Goal: Find specific page/section: Find specific page/section

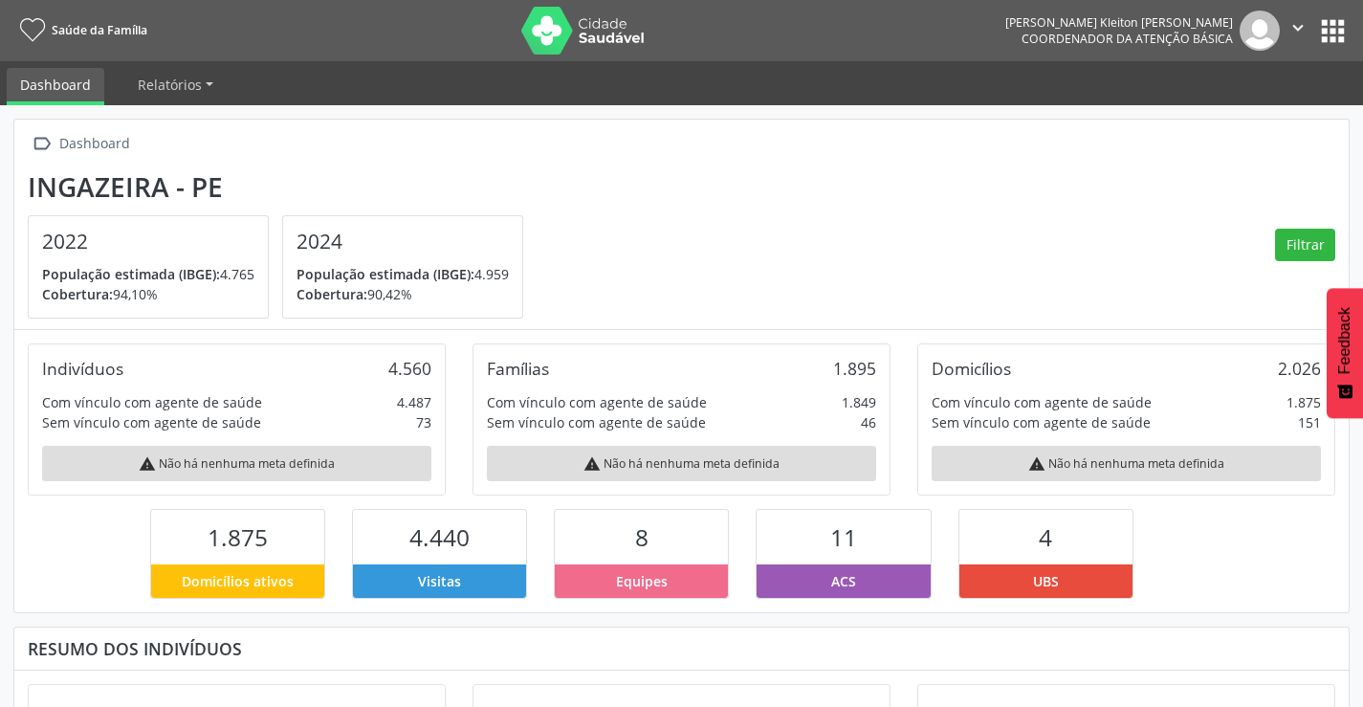
click at [1318, 26] on button "apps" at bounding box center [1332, 30] width 33 height 33
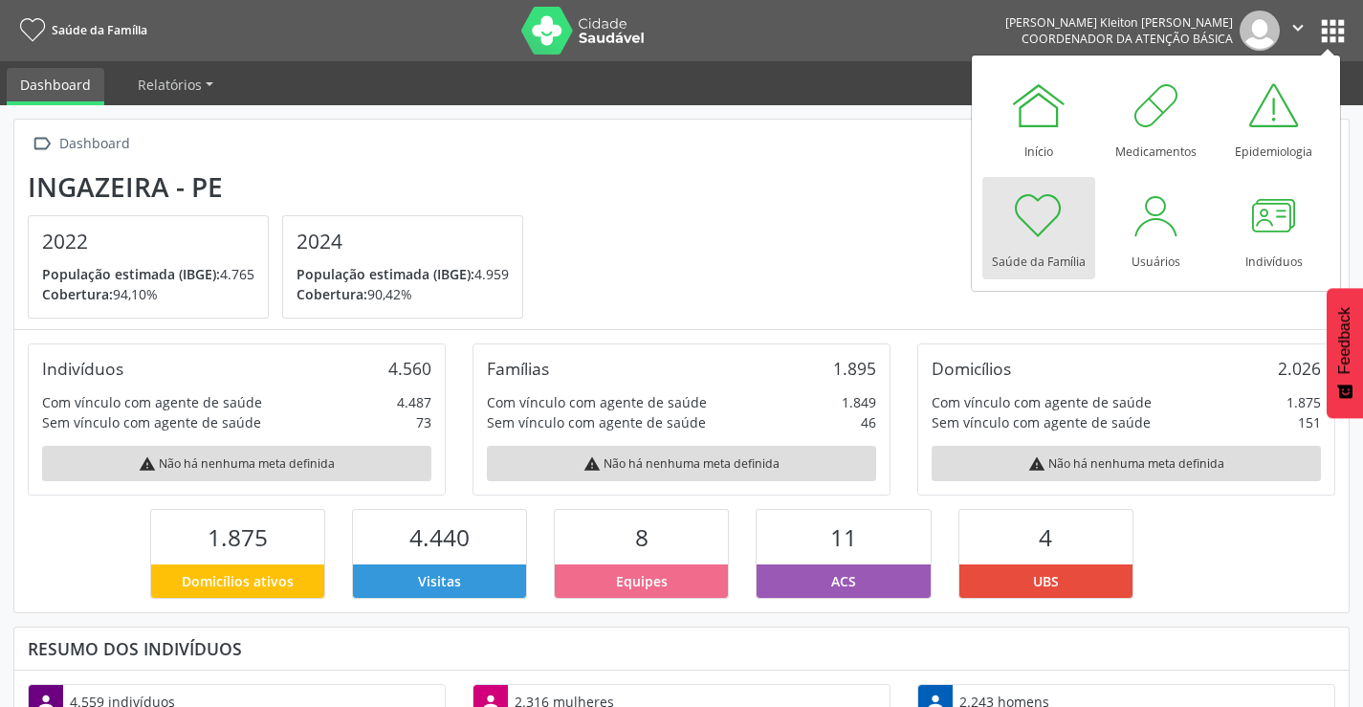
scroll to position [318, 445]
click at [1254, 213] on div at bounding box center [1274, 215] width 57 height 57
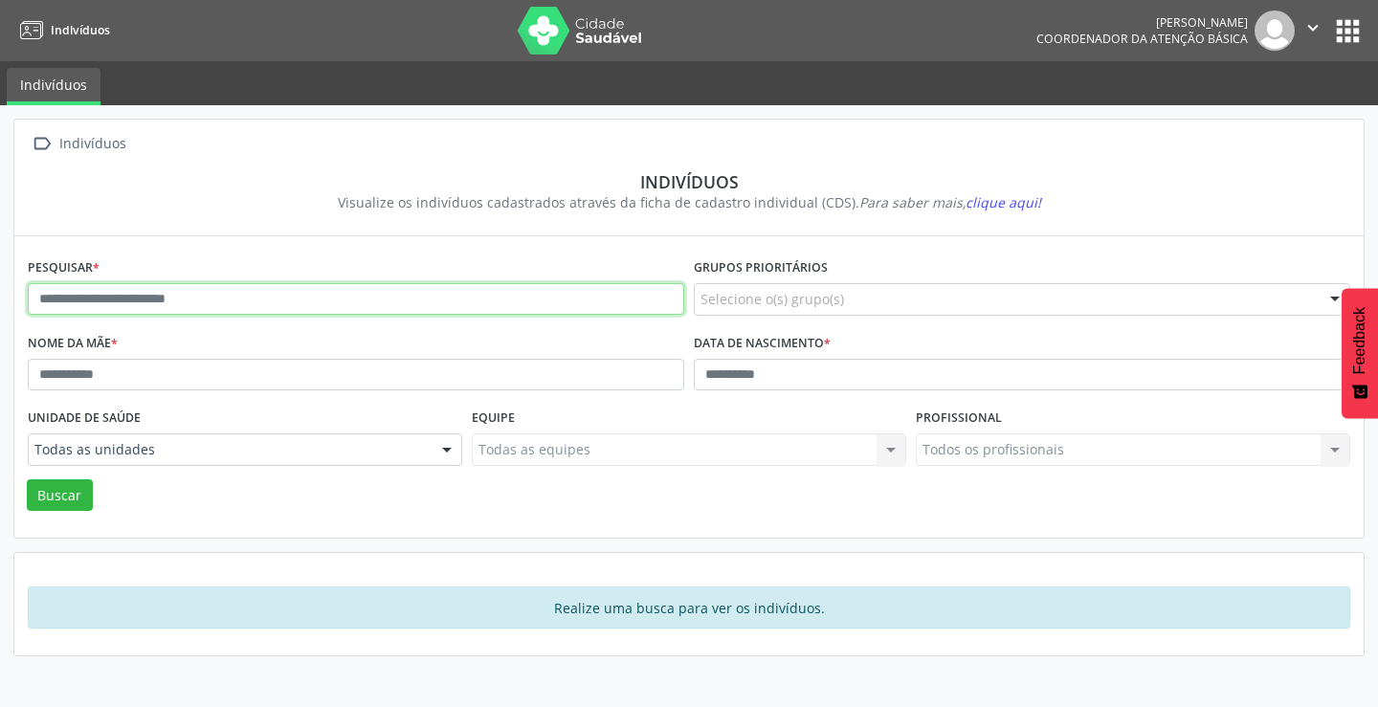
click at [183, 293] on input "text" at bounding box center [356, 299] width 656 height 33
type input "**********"
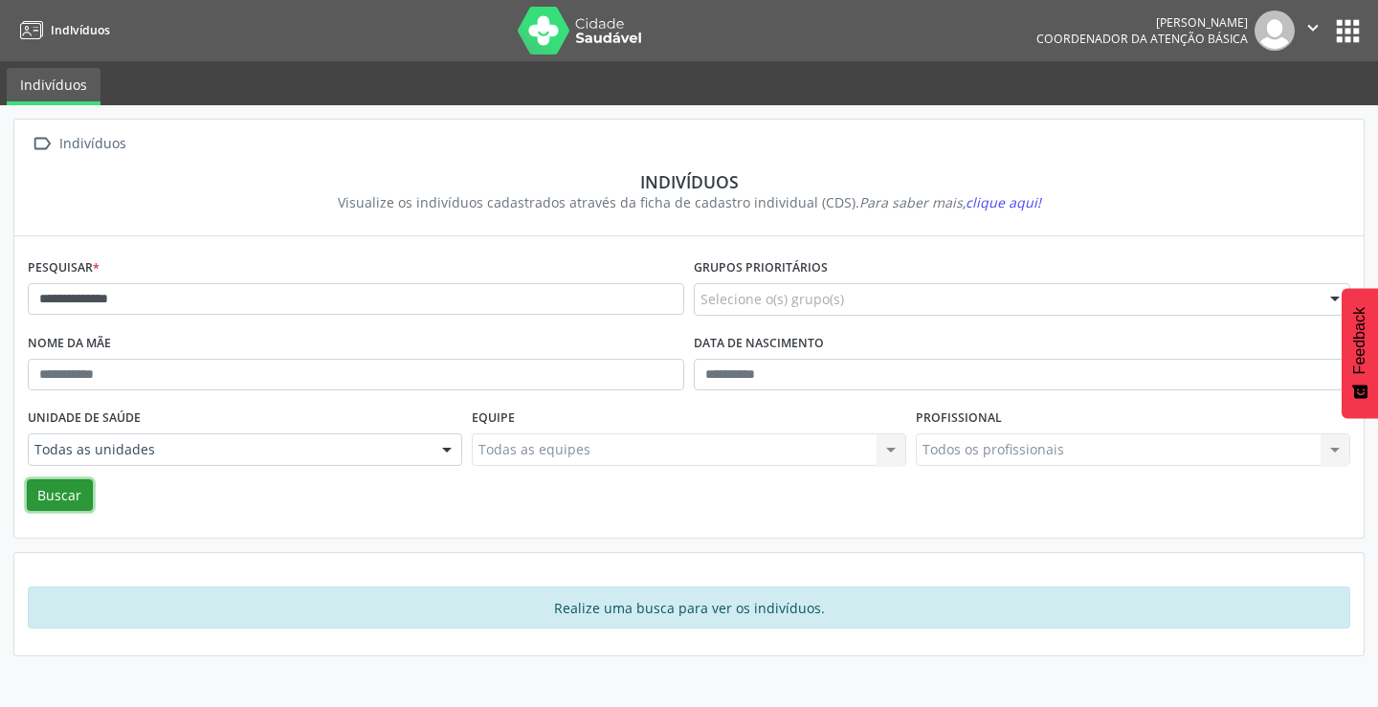
click at [73, 500] on button "Buscar" at bounding box center [60, 495] width 66 height 33
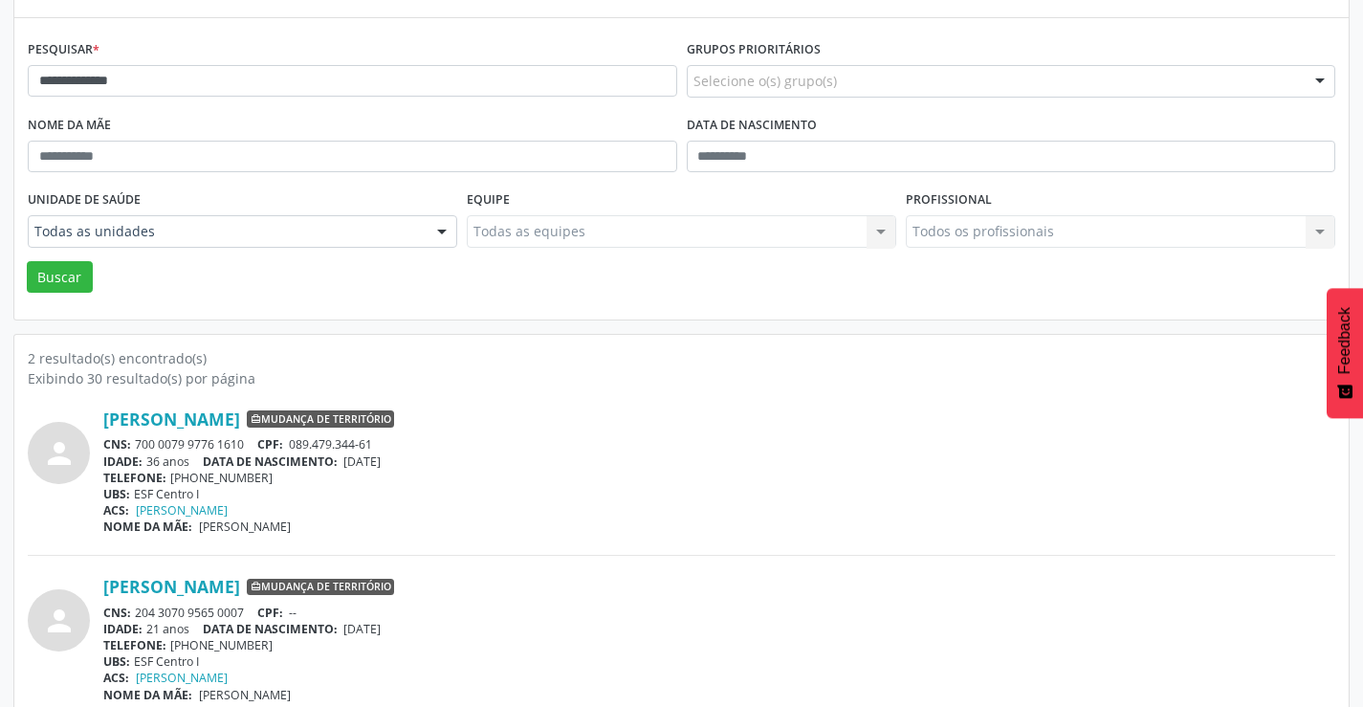
scroll to position [242, 0]
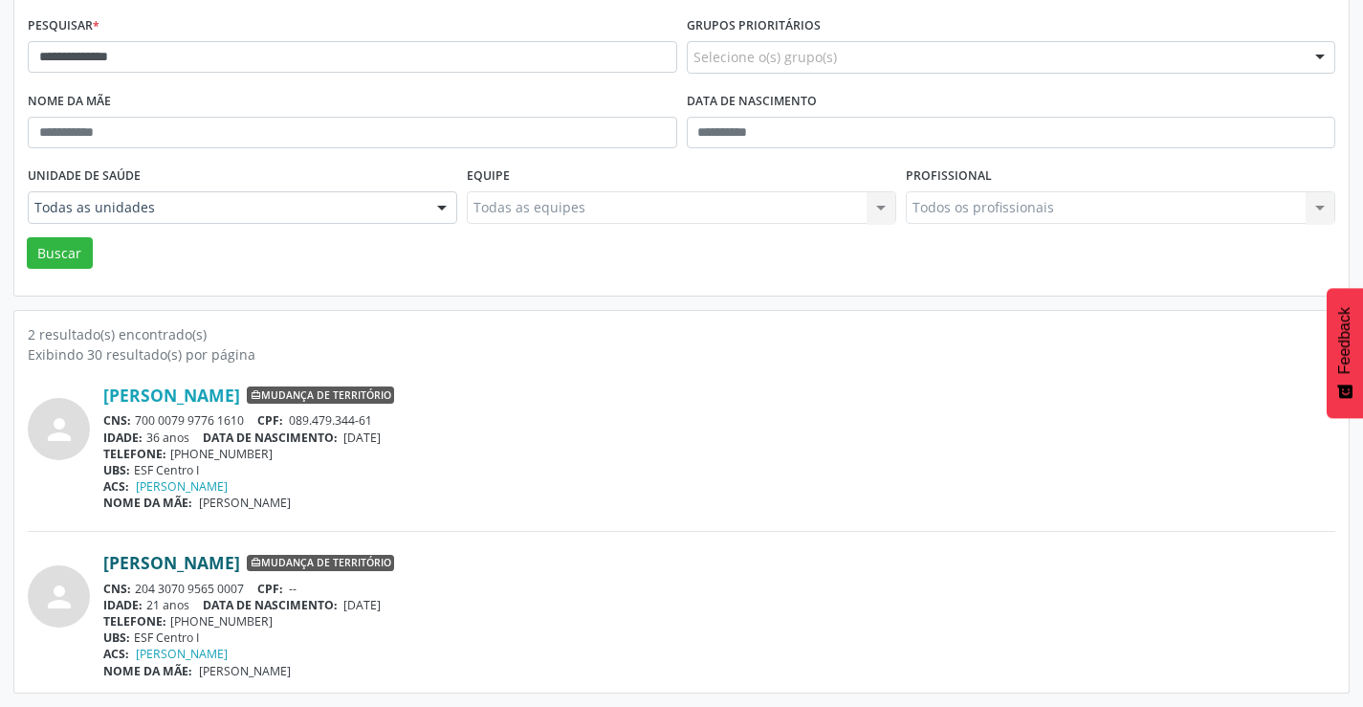
click at [240, 557] on link "Tiago Henrique de Oliveira Farias" at bounding box center [171, 562] width 137 height 21
